Goal: Transaction & Acquisition: Purchase product/service

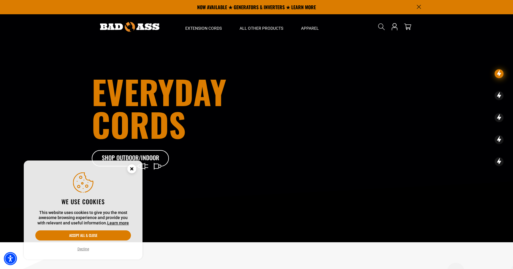
click at [130, 171] on circle "Cookie Consent" at bounding box center [131, 168] width 9 height 9
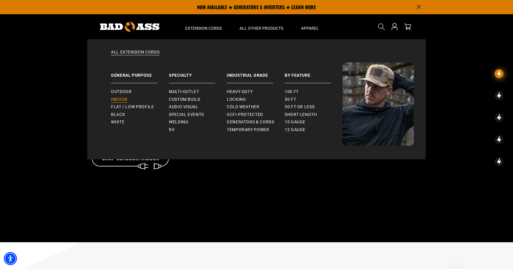
click at [124, 98] on span "Indoor" at bounding box center [119, 99] width 17 height 5
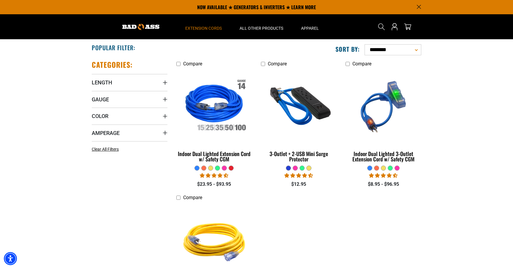
scroll to position [107, 0]
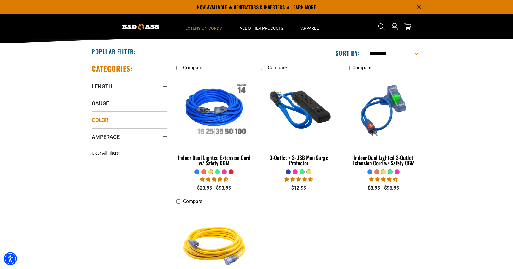
click at [132, 121] on summary "Color" at bounding box center [130, 119] width 76 height 17
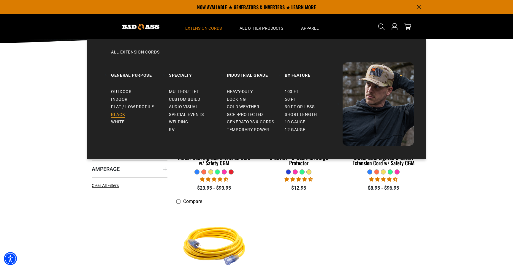
click at [118, 112] on span "Black" at bounding box center [118, 114] width 14 height 5
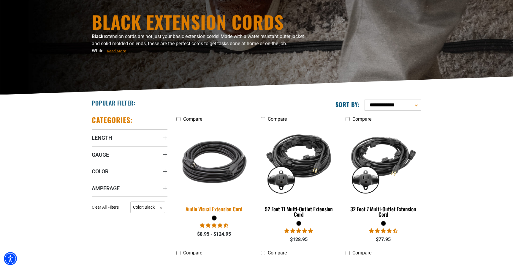
scroll to position [56, 0]
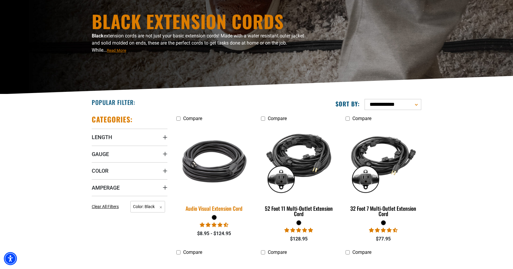
click at [223, 208] on div "Audio Visual Extension Cord" at bounding box center [214, 208] width 76 height 5
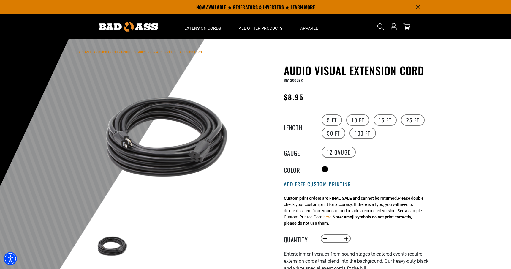
click at [302, 187] on button "Add Free Custom Printing" at bounding box center [317, 184] width 67 height 7
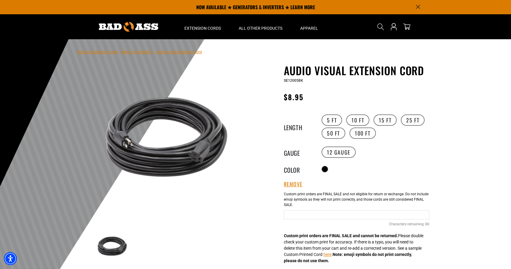
click at [321, 209] on div "Add Free Custom Printing Cable Printing 80 Characters remaining: / 80" at bounding box center [357, 213] width 146 height 51
click at [320, 215] on input "Text field" at bounding box center [357, 214] width 146 height 9
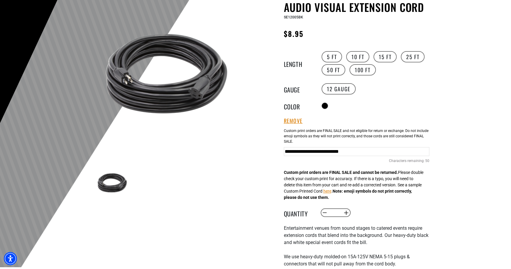
scroll to position [68, 0]
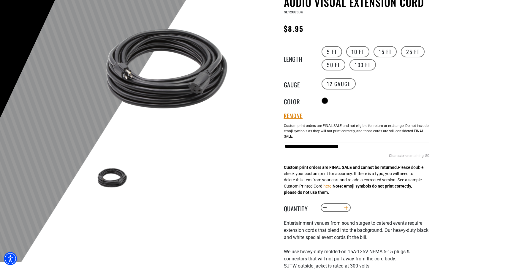
type input "**********"
click at [346, 209] on button "Increase quantity for Audio Visual Extension Cord" at bounding box center [346, 208] width 9 height 10
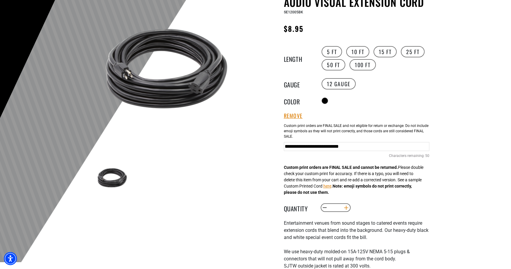
click at [346, 209] on button "Increase quantity for Audio Visual Extension Cord" at bounding box center [346, 208] width 9 height 10
type input "*"
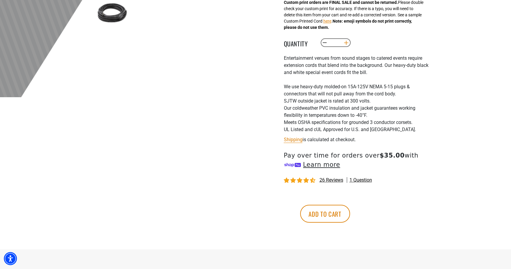
scroll to position [234, 0]
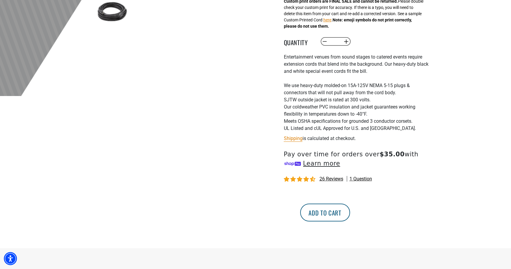
click at [350, 214] on button "Add to cart" at bounding box center [325, 212] width 50 height 18
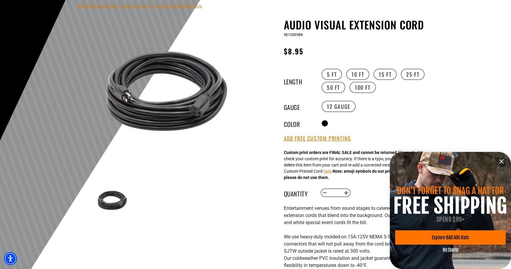
scroll to position [46, 0]
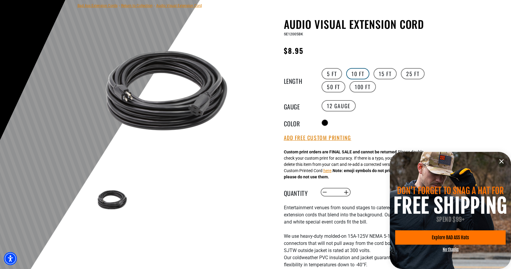
click at [358, 73] on label "10 FT" at bounding box center [357, 73] width 23 height 11
click at [501, 161] on icon "information" at bounding box center [502, 162] width 4 height 4
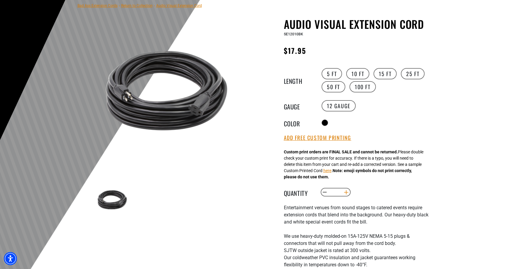
click at [345, 192] on button "Increase quantity for Audio Visual Extension Cord" at bounding box center [346, 192] width 9 height 10
type input "*"
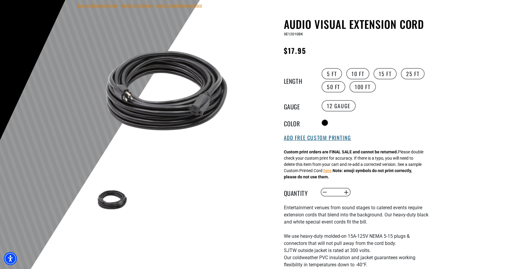
click at [330, 139] on button "Add Free Custom Printing" at bounding box center [317, 138] width 67 height 7
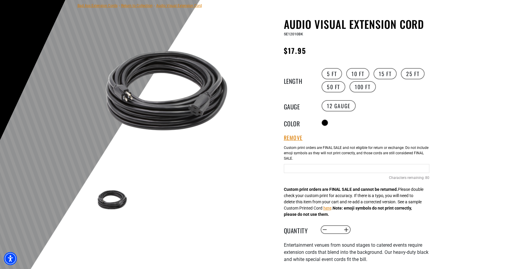
click at [333, 171] on input "Text field" at bounding box center [357, 168] width 146 height 9
type input "**********"
click at [346, 230] on button "Increase quantity for Audio Visual Extension Cord" at bounding box center [346, 230] width 9 height 10
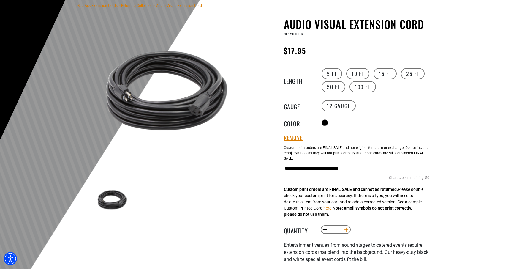
type input "*"
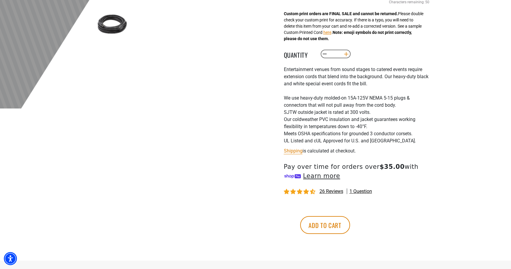
scroll to position [223, 0]
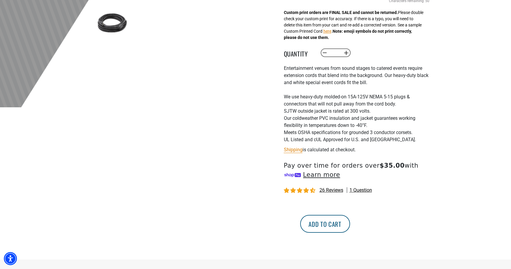
click at [350, 228] on button "Add to cart" at bounding box center [325, 224] width 50 height 18
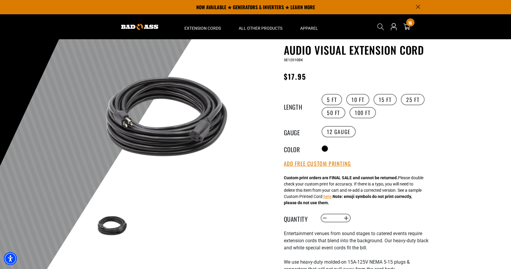
scroll to position [19, 0]
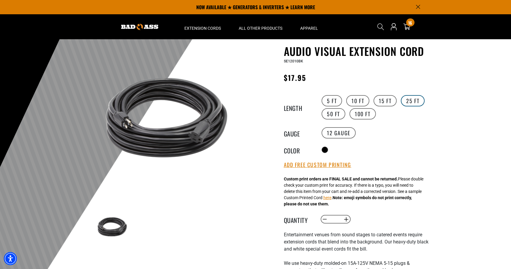
click at [409, 102] on label "25 FT" at bounding box center [413, 100] width 24 height 11
click at [334, 166] on button "Add Free Custom Printing" at bounding box center [317, 165] width 67 height 7
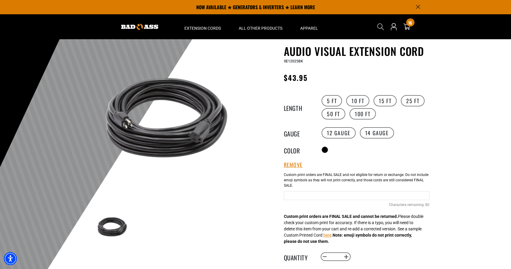
click at [330, 197] on input "Text field" at bounding box center [357, 195] width 146 height 9
type input "**********"
click at [345, 258] on button "Increase quantity for Audio Visual Extension Cord" at bounding box center [346, 257] width 9 height 10
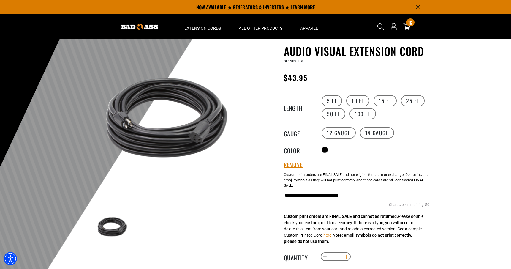
click at [345, 258] on button "Increase quantity for Audio Visual Extension Cord" at bounding box center [346, 257] width 9 height 10
type input "*"
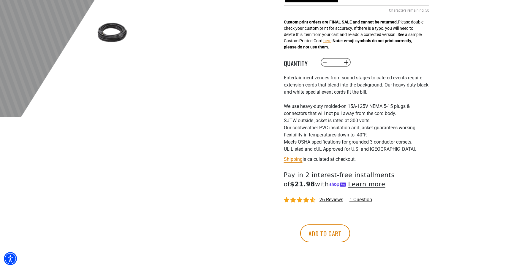
scroll to position [216, 0]
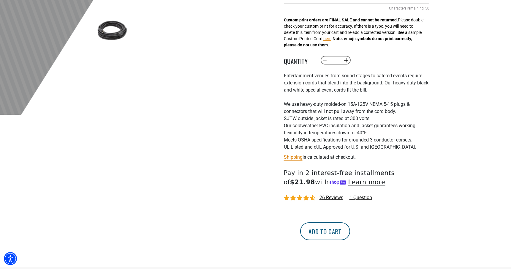
click at [350, 234] on button "Add to cart" at bounding box center [325, 231] width 50 height 18
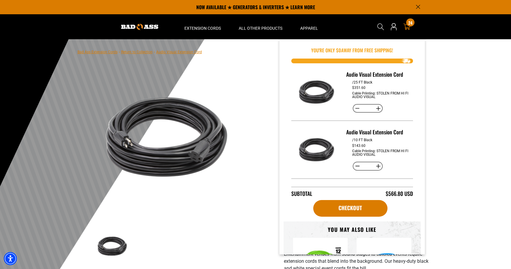
click at [409, 28] on icon at bounding box center [406, 27] width 7 height 6
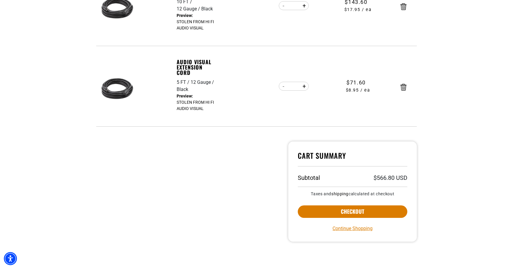
scroll to position [238, 0]
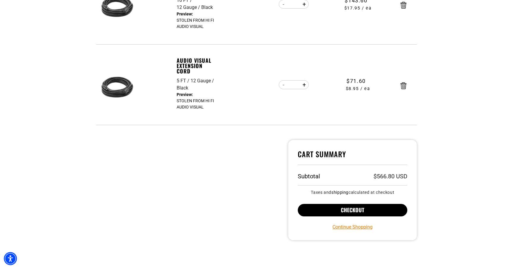
click at [355, 212] on button "Checkout" at bounding box center [353, 210] width 110 height 12
